Goal: Task Accomplishment & Management: Manage account settings

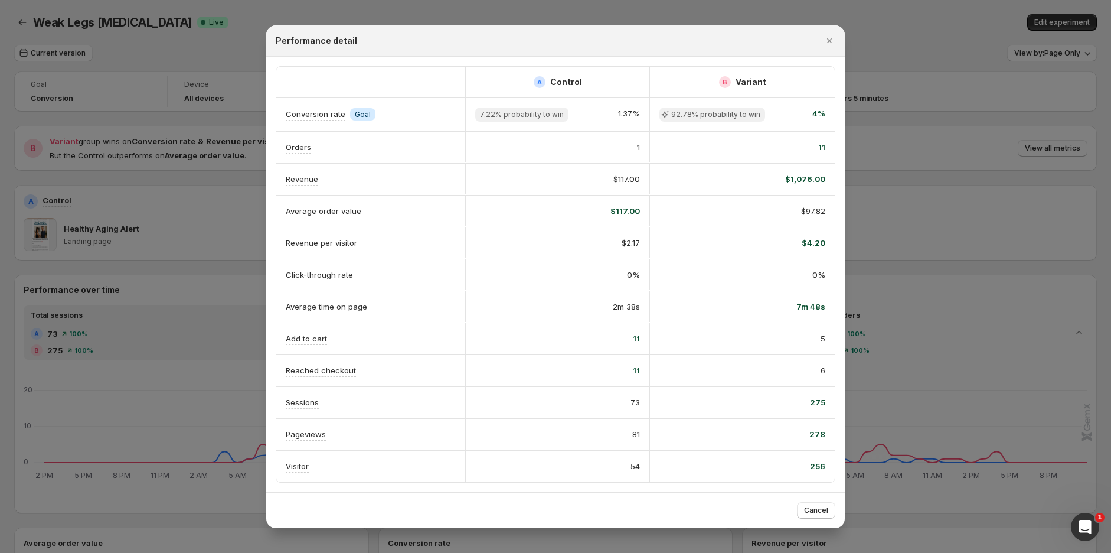
click at [829, 40] on icon "Close" at bounding box center [829, 40] width 5 height 5
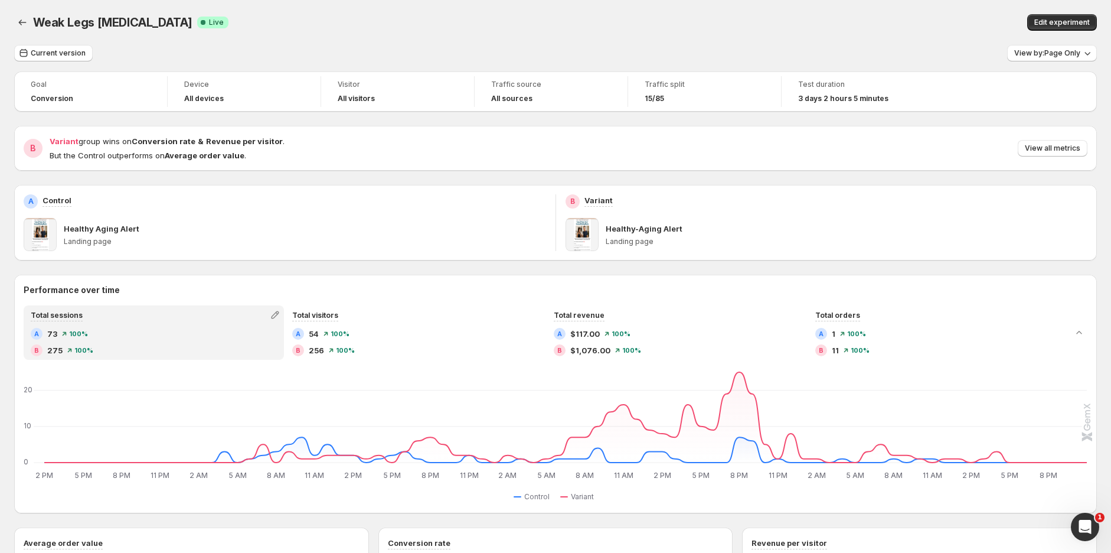
click at [664, 93] on div "15/85" at bounding box center [705, 99] width 120 height 12
click at [1083, 21] on span "Edit experiment" at bounding box center [1063, 22] width 56 height 9
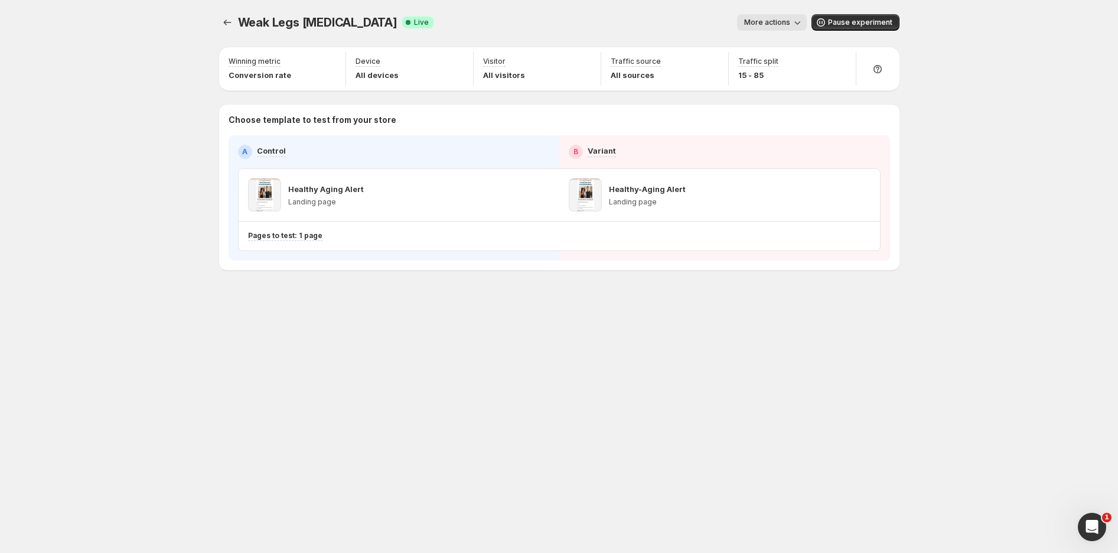
click at [761, 78] on p "15 - 85" at bounding box center [758, 75] width 40 height 12
click at [840, 66] on icon "button" at bounding box center [840, 63] width 12 height 12
type input "**"
click at [790, 87] on input "range" at bounding box center [840, 88] width 170 height 17
click at [1016, 141] on div "Weak Legs [MEDICAL_DATA]. This page is ready Weak Legs [MEDICAL_DATA] Success C…" at bounding box center [559, 276] width 1118 height 553
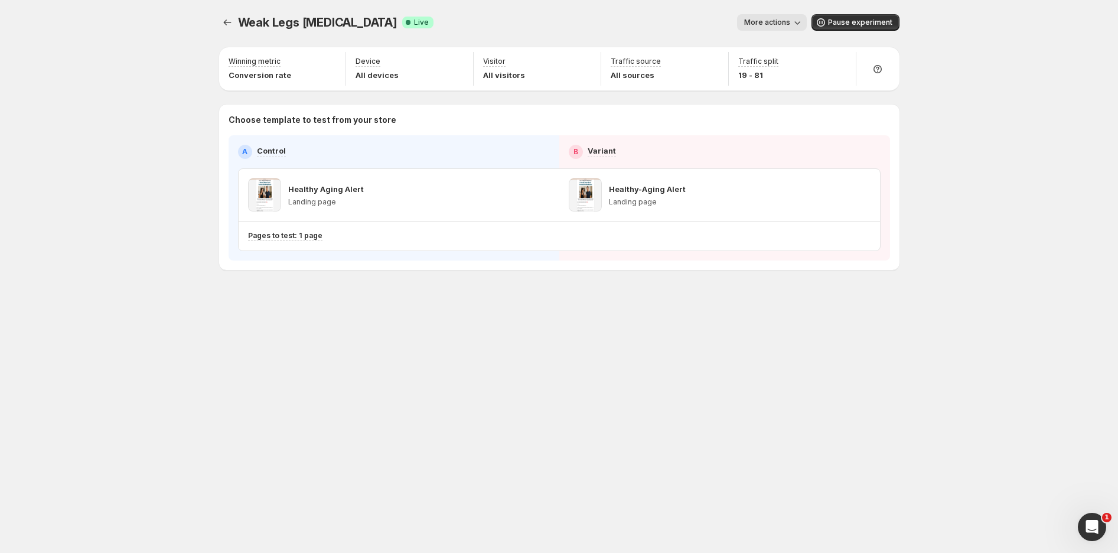
click at [830, 60] on div "Traffic split 19 - 81" at bounding box center [792, 69] width 118 height 34
click at [834, 59] on icon "button" at bounding box center [840, 63] width 12 height 12
type input "**"
click at [792, 89] on input "range" at bounding box center [840, 88] width 170 height 17
click at [990, 154] on div "Weak Legs [MEDICAL_DATA]. This page is ready Weak Legs [MEDICAL_DATA] Success C…" at bounding box center [559, 276] width 1118 height 553
